Goal: Use online tool/utility: Utilize a website feature to perform a specific function

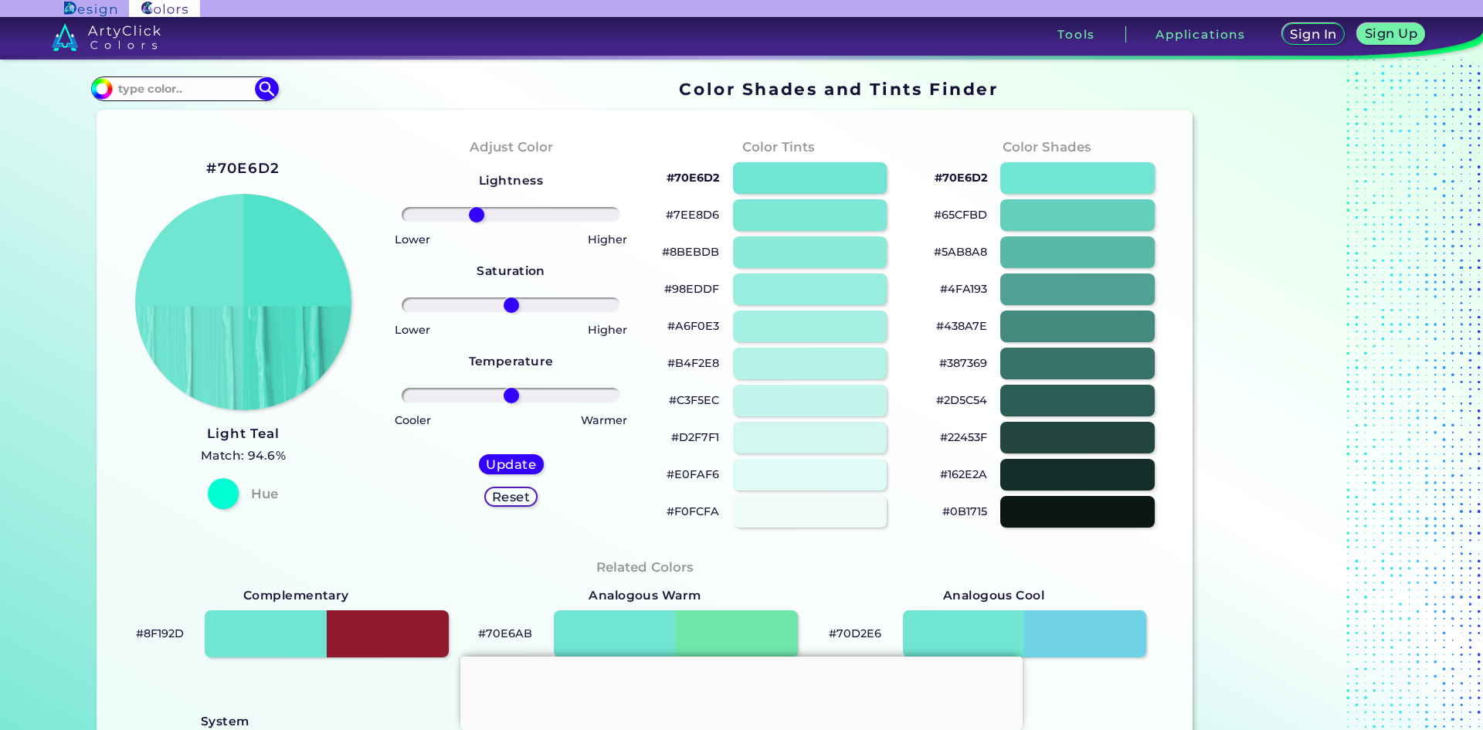
drag, startPoint x: 508, startPoint y: 209, endPoint x: 473, endPoint y: 211, distance: 34.8
click at [473, 211] on input "range" at bounding box center [511, 214] width 219 height 15
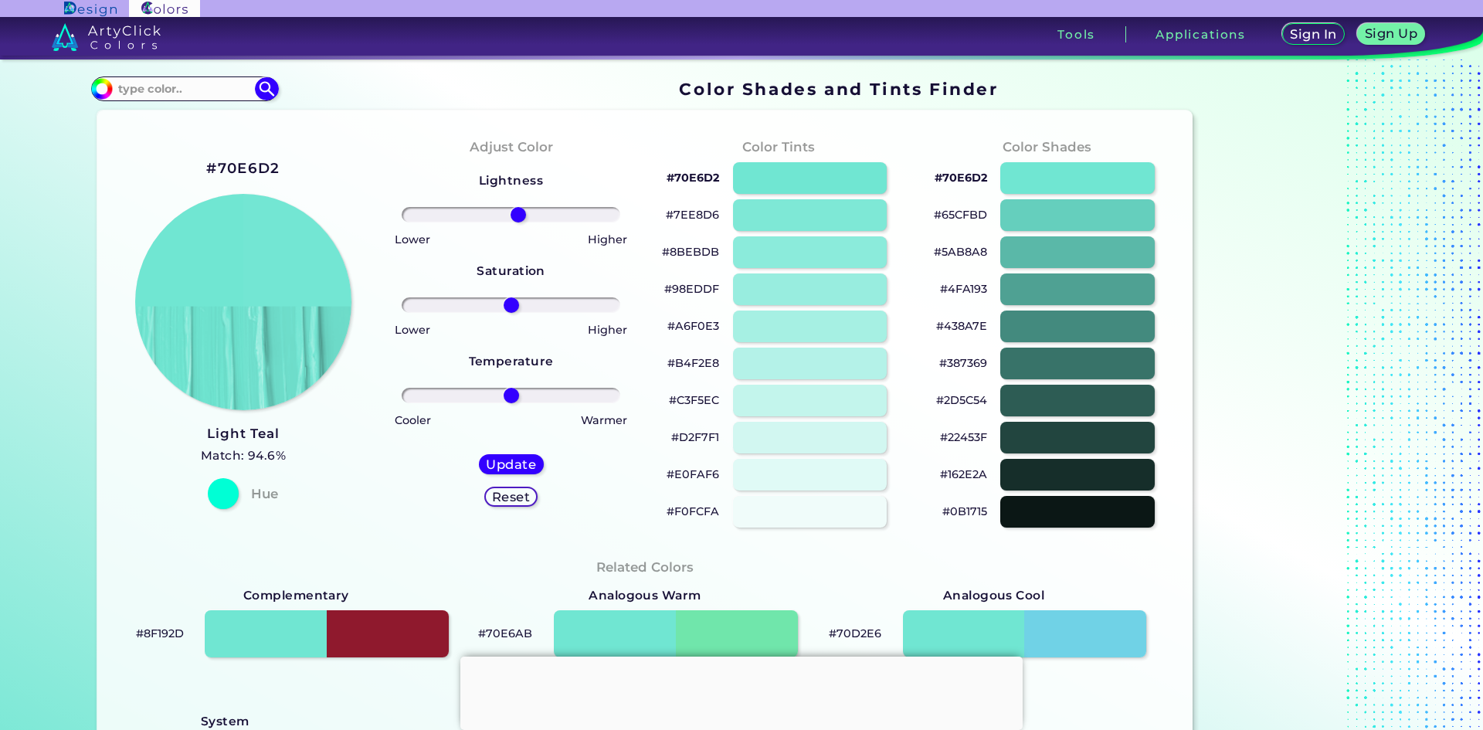
drag, startPoint x: 473, startPoint y: 211, endPoint x: 514, endPoint y: 217, distance: 42.2
click at [514, 217] on input "range" at bounding box center [511, 214] width 219 height 15
click at [501, 500] on h5 "Reset" at bounding box center [512, 497] width 36 height 12
type input "0"
click at [172, 96] on input at bounding box center [185, 88] width 144 height 21
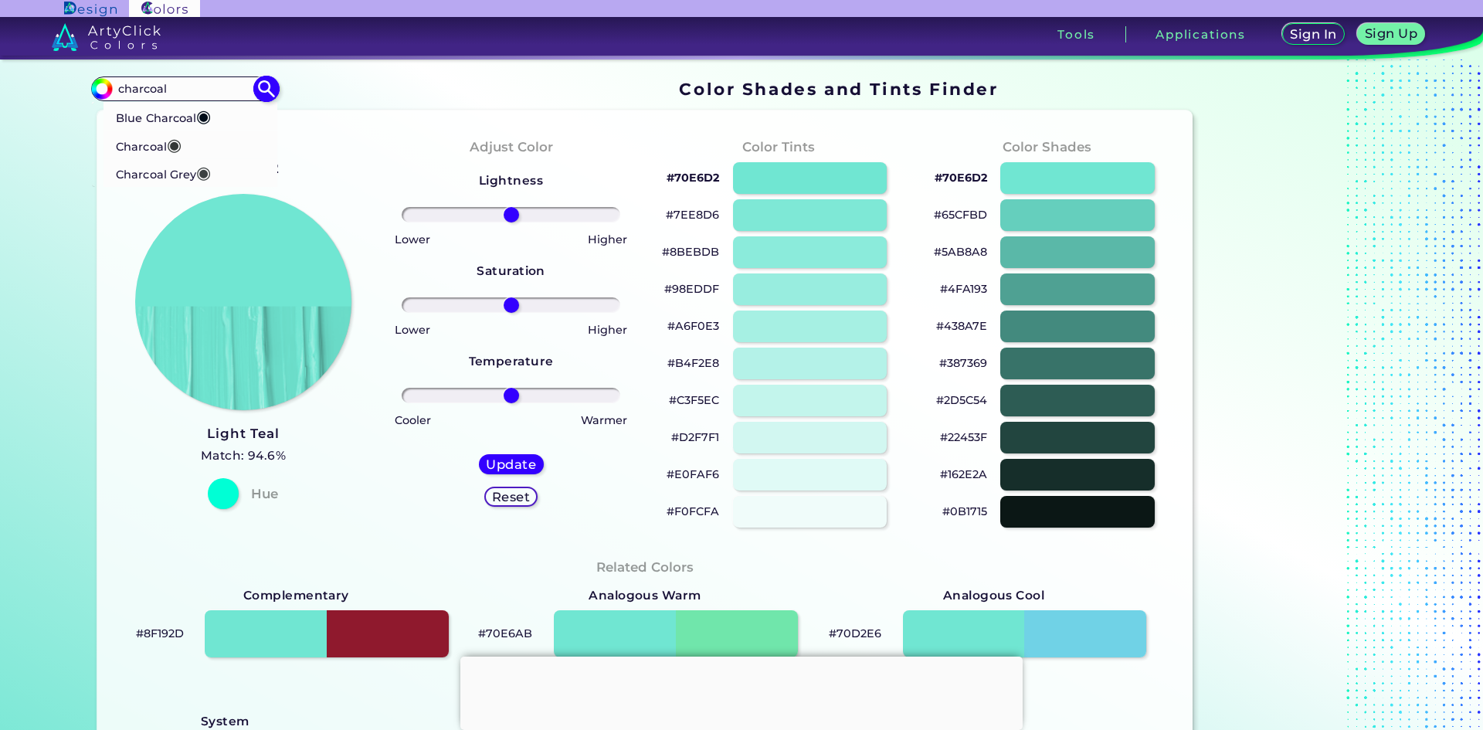
type input "charcoal"
click at [198, 172] on span "◉" at bounding box center [203, 173] width 15 height 20
type input "#3c4142"
type input "#3C4142"
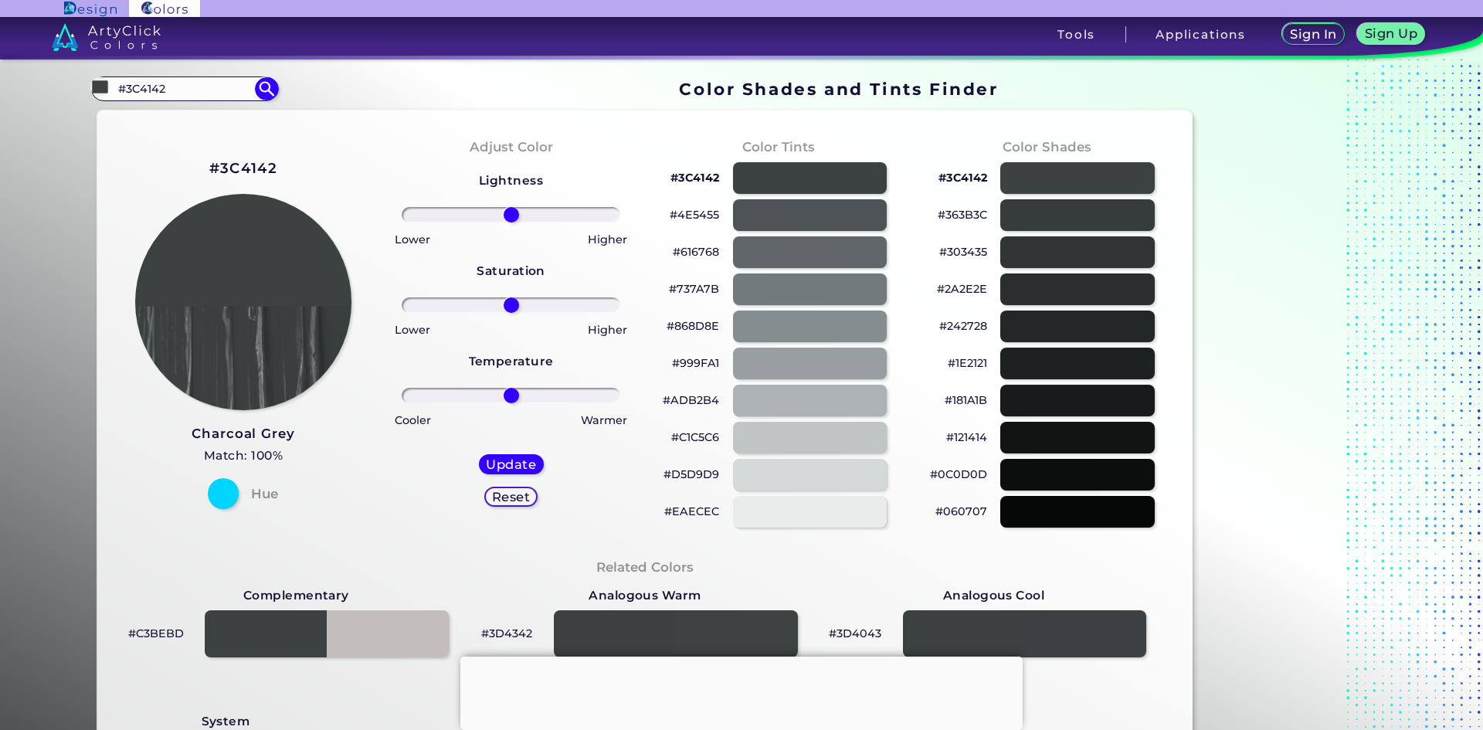
click at [38, 178] on section "Color Shades Finder #3c4142 #3C4142 Blue Charcoal ◉ Charcoal ◉ Charcoal Grey ◉ …" at bounding box center [741, 394] width 1483 height 671
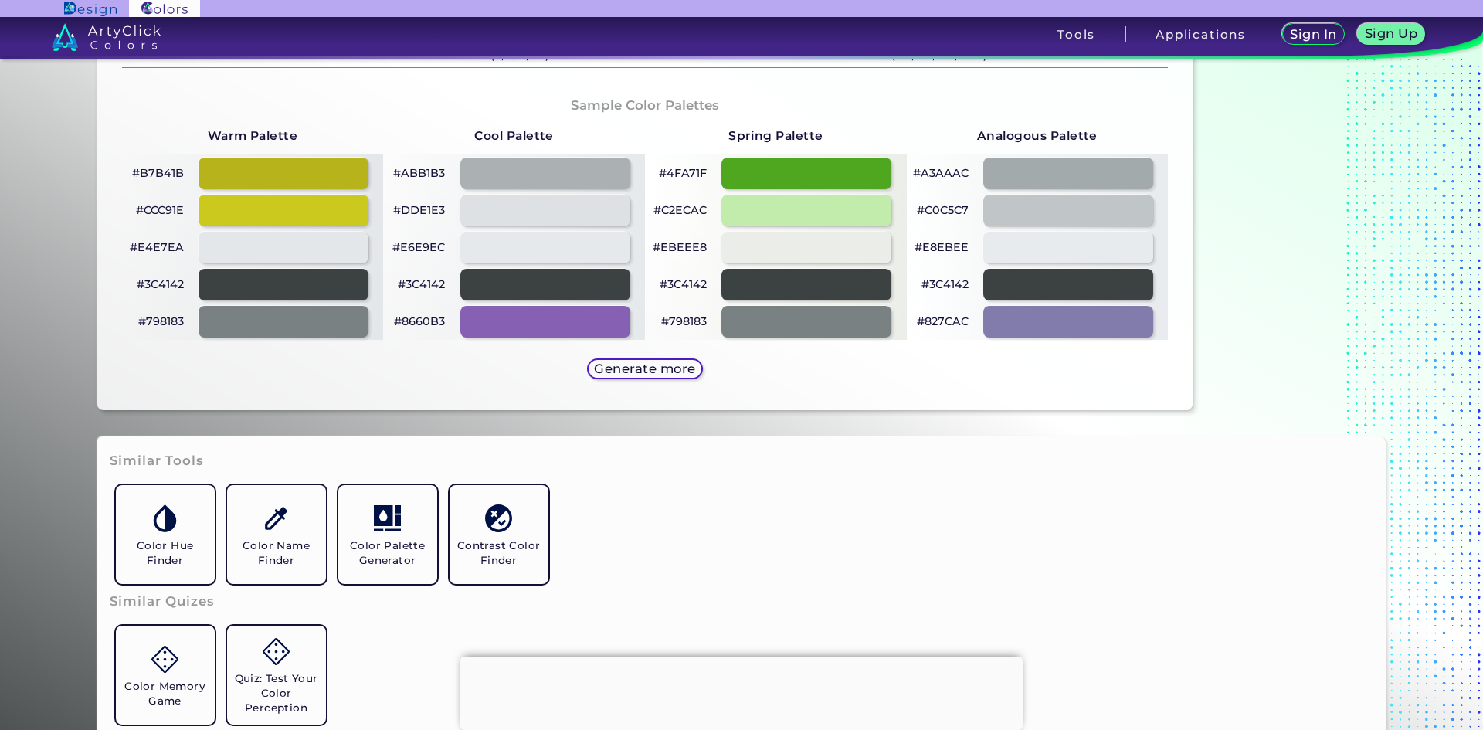
scroll to position [695, 0]
